Goal: Information Seeking & Learning: Learn about a topic

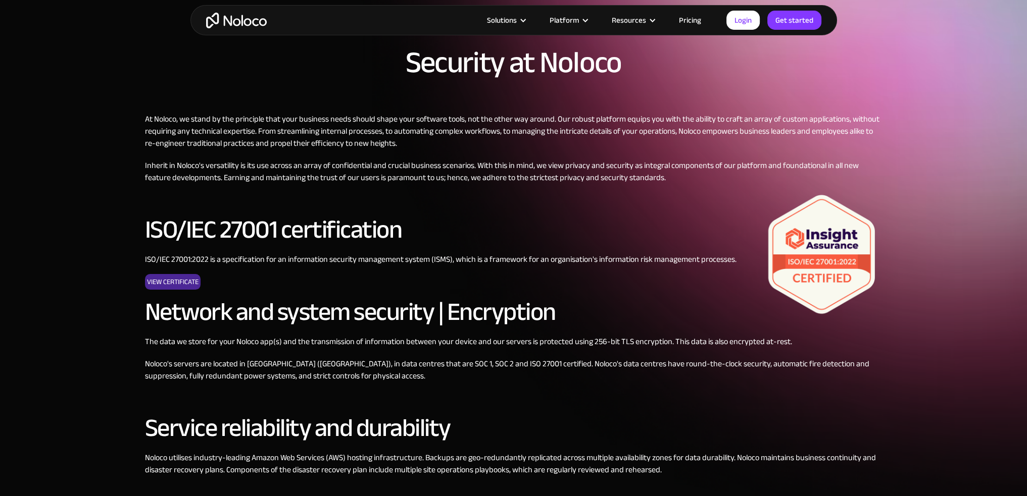
scroll to position [101, 0]
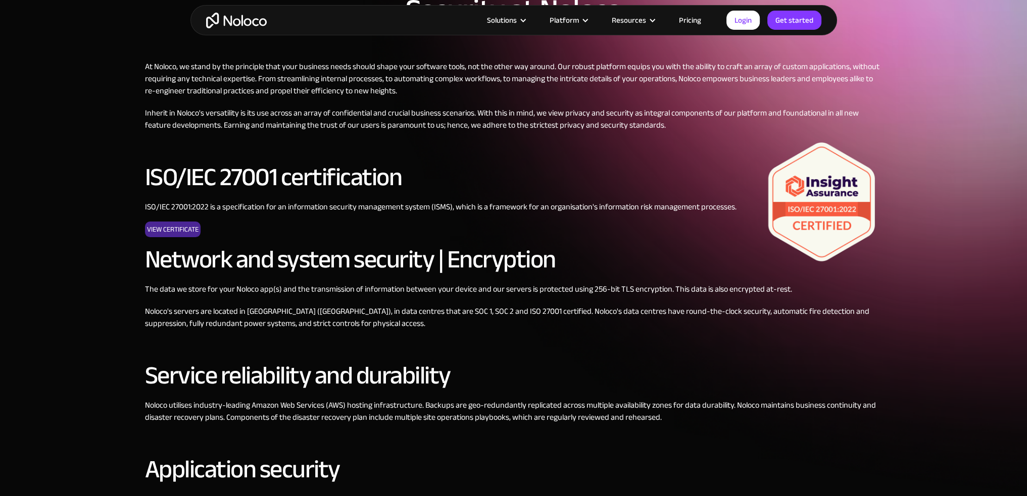
click at [143, 232] on div "Security at Noloco At Noloco, we stand by the principle that your business need…" at bounding box center [514, 389] width 758 height 838
click at [161, 230] on link "View Certificate" at bounding box center [173, 230] width 56 height 16
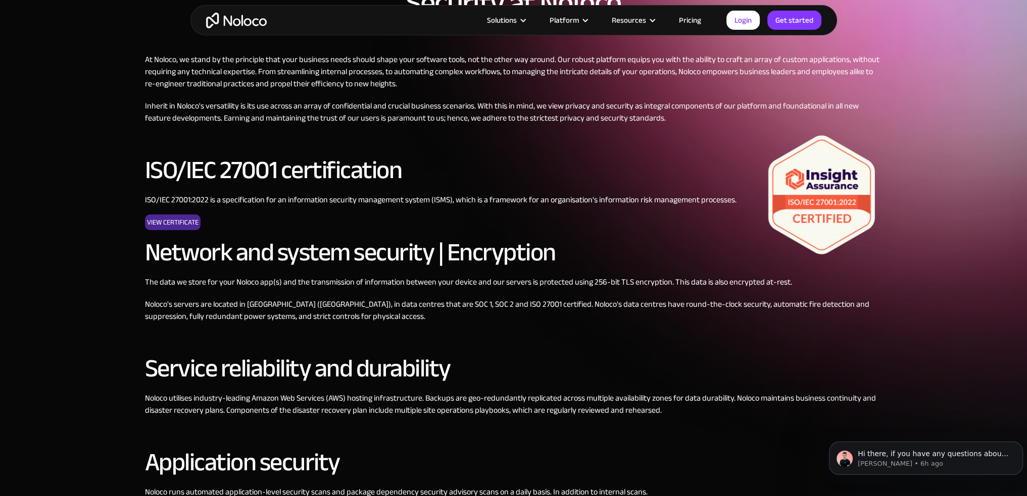
scroll to position [51, 0]
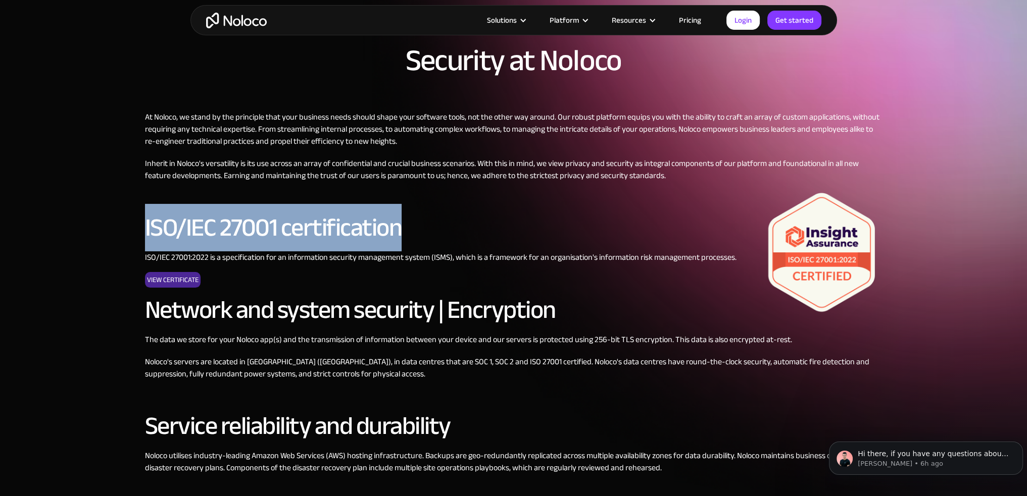
drag, startPoint x: 140, startPoint y: 223, endPoint x: 418, endPoint y: 226, distance: 277.8
click at [418, 226] on div "Security at Noloco At Noloco, we stand by the principle that your business need…" at bounding box center [514, 439] width 758 height 838
copy h2 "ISO/IEC 27001 certification"
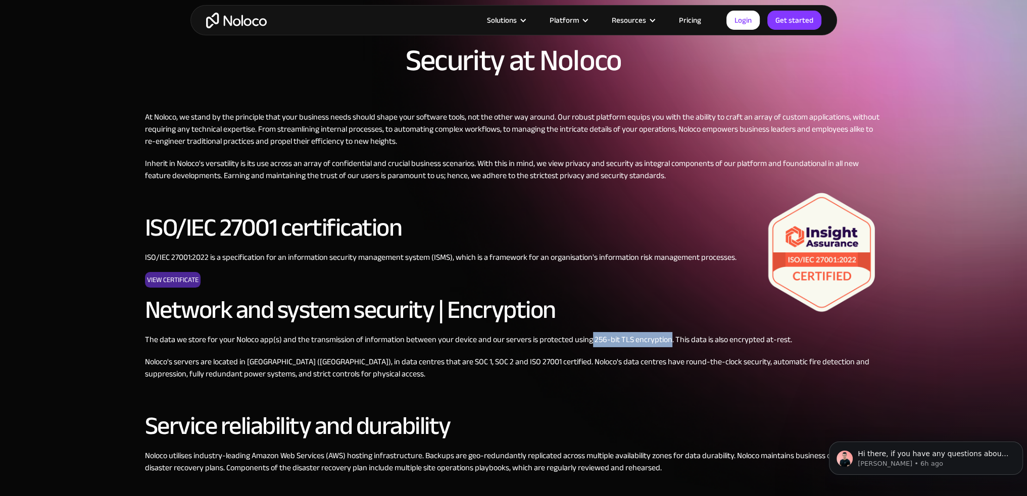
drag, startPoint x: 588, startPoint y: 338, endPoint x: 665, endPoint y: 346, distance: 77.1
click at [665, 346] on p "The data we store for your Noloco app(s) and the transmission of information be…" at bounding box center [513, 340] width 737 height 12
copy p "256-bit TLS encryption"
drag, startPoint x: 540, startPoint y: 216, endPoint x: 527, endPoint y: 210, distance: 14.0
drag, startPoint x: 527, startPoint y: 210, endPoint x: 388, endPoint y: 192, distance: 140.0
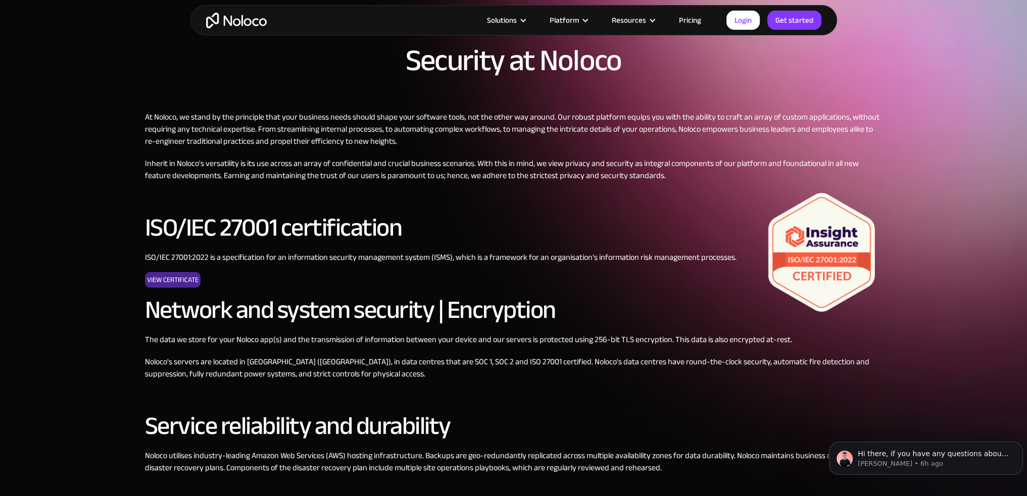
click at [388, 192] on div "At Noloco, we stand by the principle that your business needs should shape your…" at bounding box center [513, 484] width 737 height 747
click at [94, 190] on div "Security at Noloco At Noloco, we stand by the principle that your business need…" at bounding box center [513, 413] width 1027 height 929
